Goal: Transaction & Acquisition: Purchase product/service

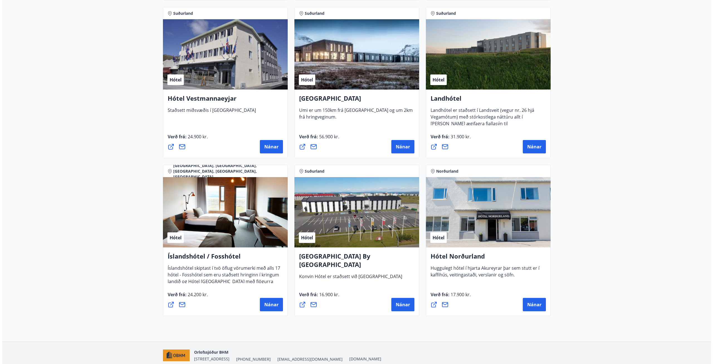
scroll to position [1229, 0]
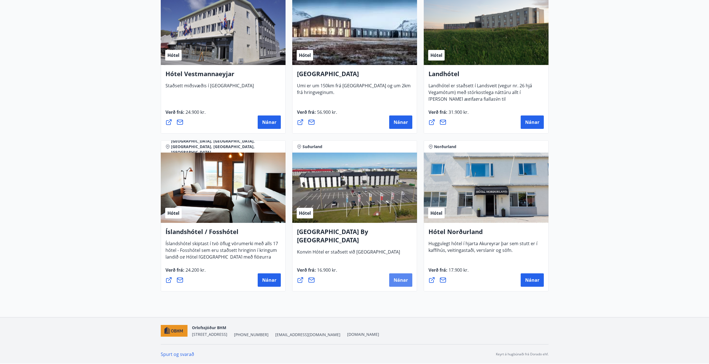
click at [400, 280] on span "Nánar" at bounding box center [401, 280] width 14 height 6
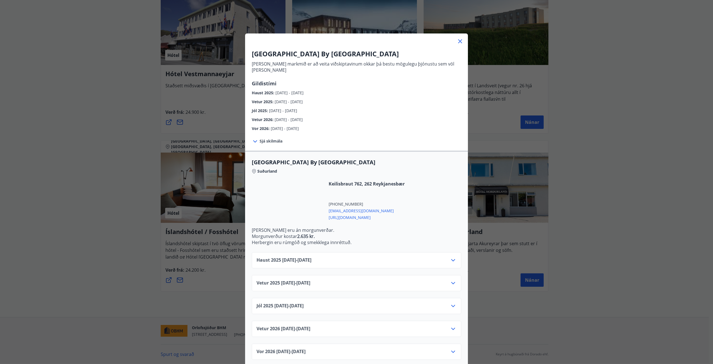
scroll to position [1, 0]
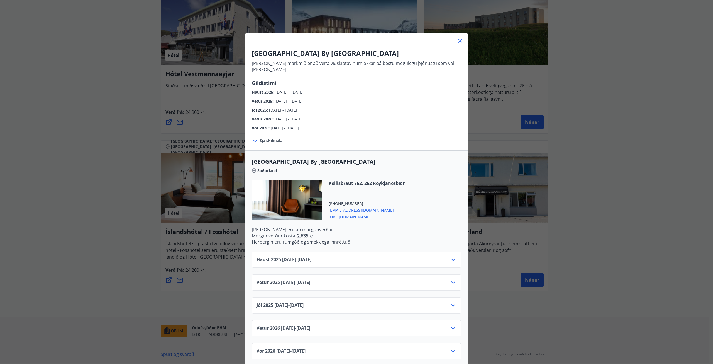
click at [451, 327] on icon at bounding box center [453, 328] width 4 height 2
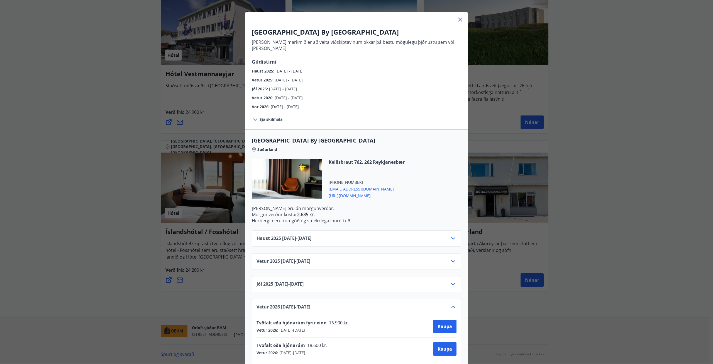
scroll to position [84, 0]
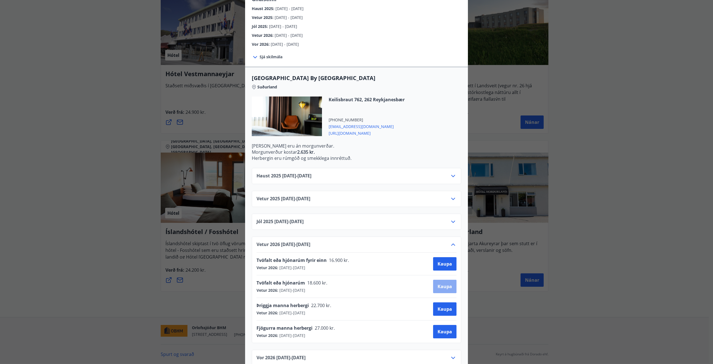
click at [444, 283] on span "Kaupa" at bounding box center [445, 286] width 14 height 6
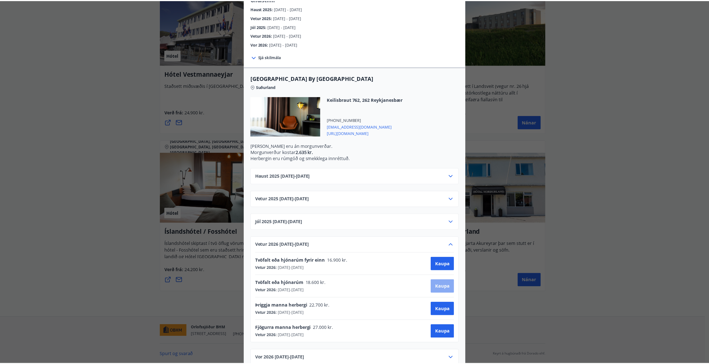
scroll to position [1, 0]
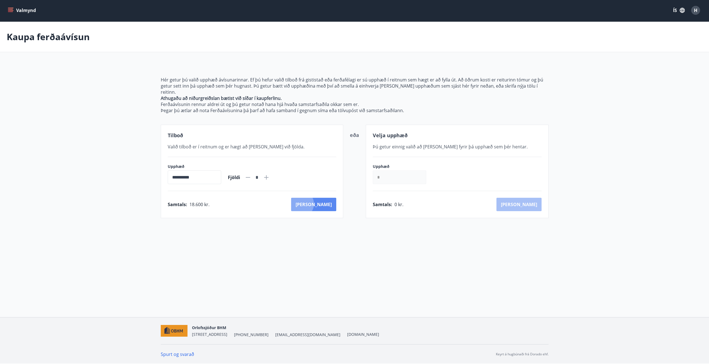
click at [325, 198] on button "Kaup" at bounding box center [313, 204] width 45 height 13
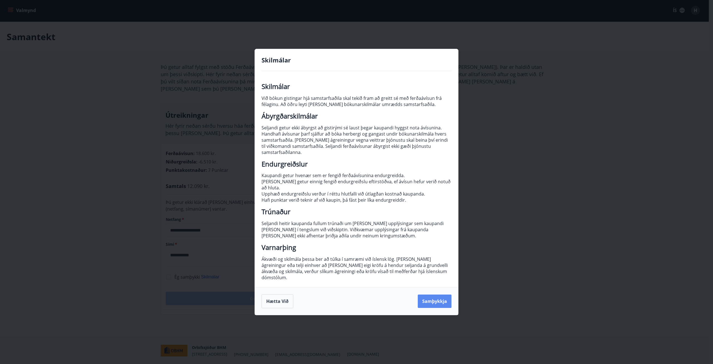
click at [439, 295] on button "Samþykkja" at bounding box center [435, 300] width 34 height 13
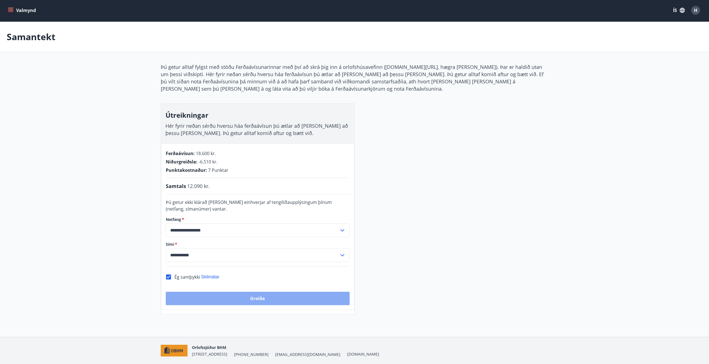
click at [286, 297] on button "Greiða" at bounding box center [258, 297] width 184 height 13
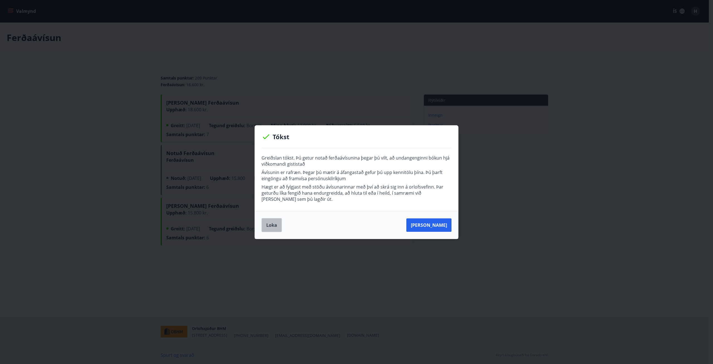
click at [270, 224] on button "Loka" at bounding box center [272, 225] width 20 height 14
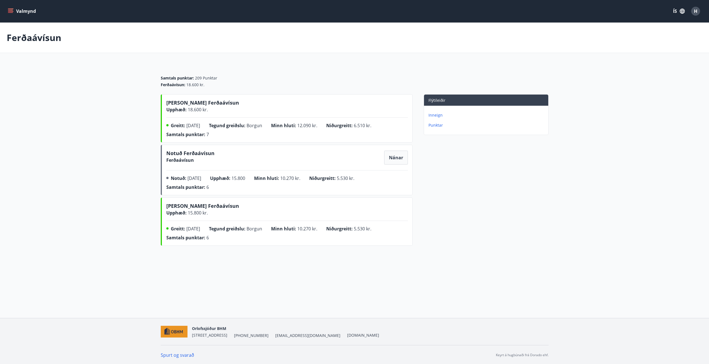
click at [695, 13] on span "H" at bounding box center [695, 11] width 3 height 6
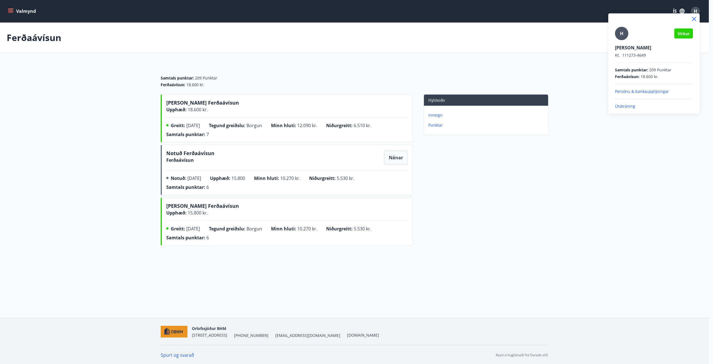
click at [627, 105] on p "Útskráning" at bounding box center [654, 106] width 78 height 6
